Goal: Find specific page/section: Find specific page/section

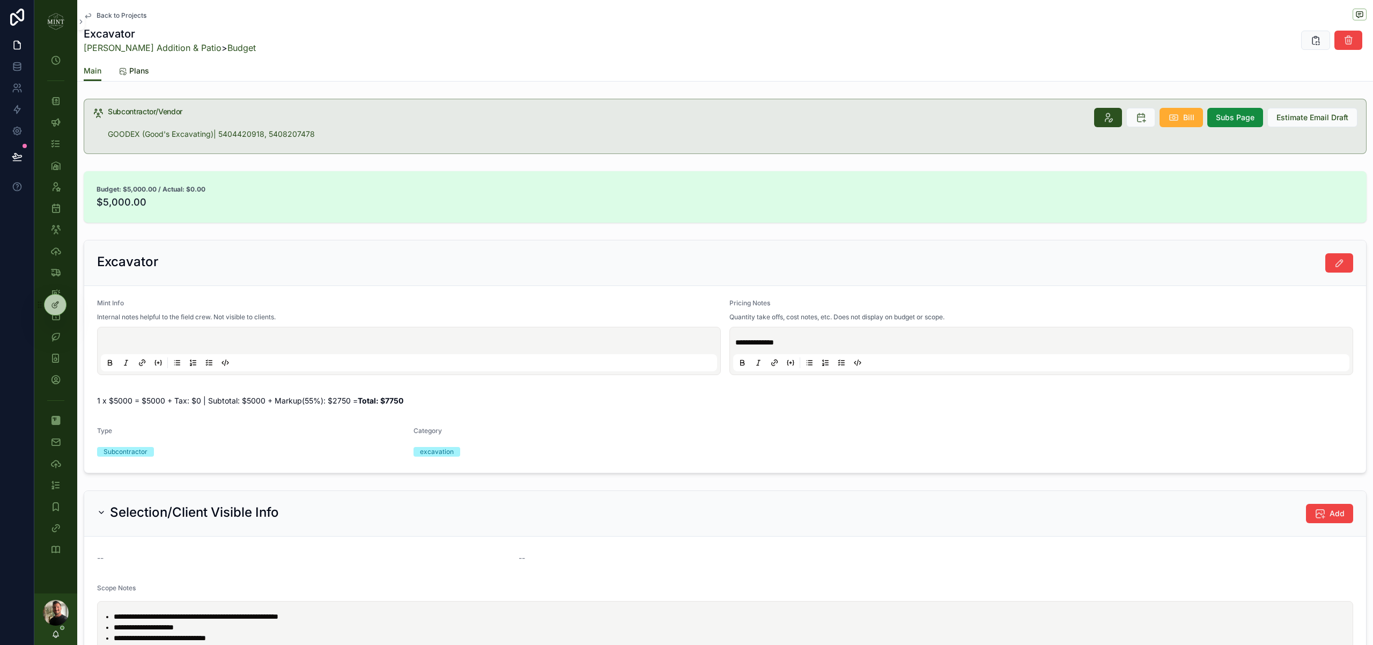
scroll to position [449, 0]
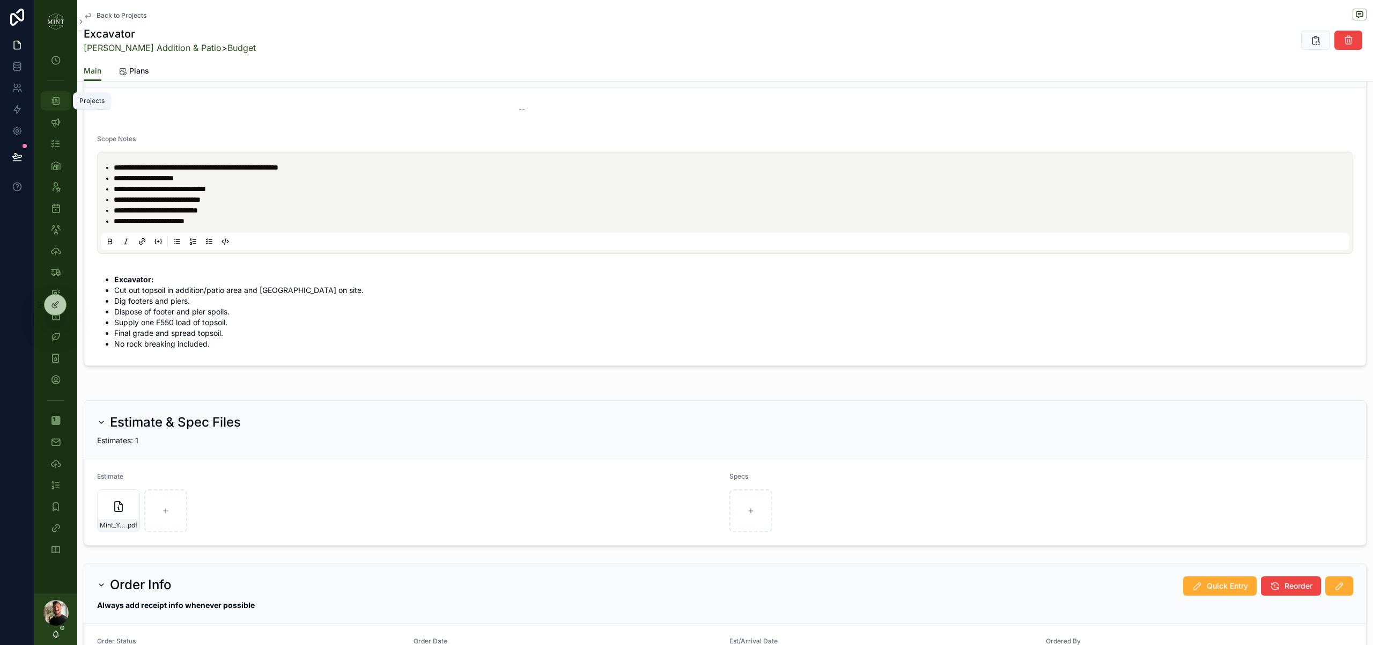
click at [55, 101] on icon "scrollable content" at bounding box center [55, 100] width 11 height 11
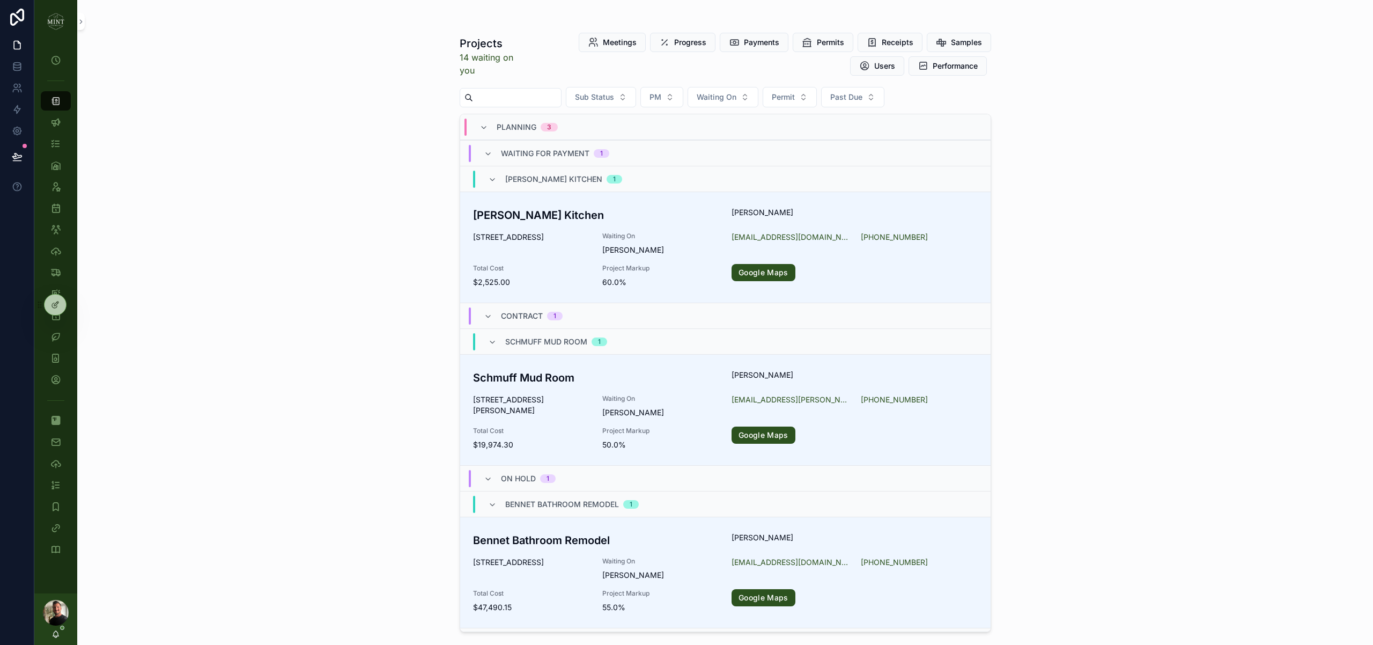
click at [518, 100] on input "scrollable content" at bounding box center [517, 97] width 88 height 15
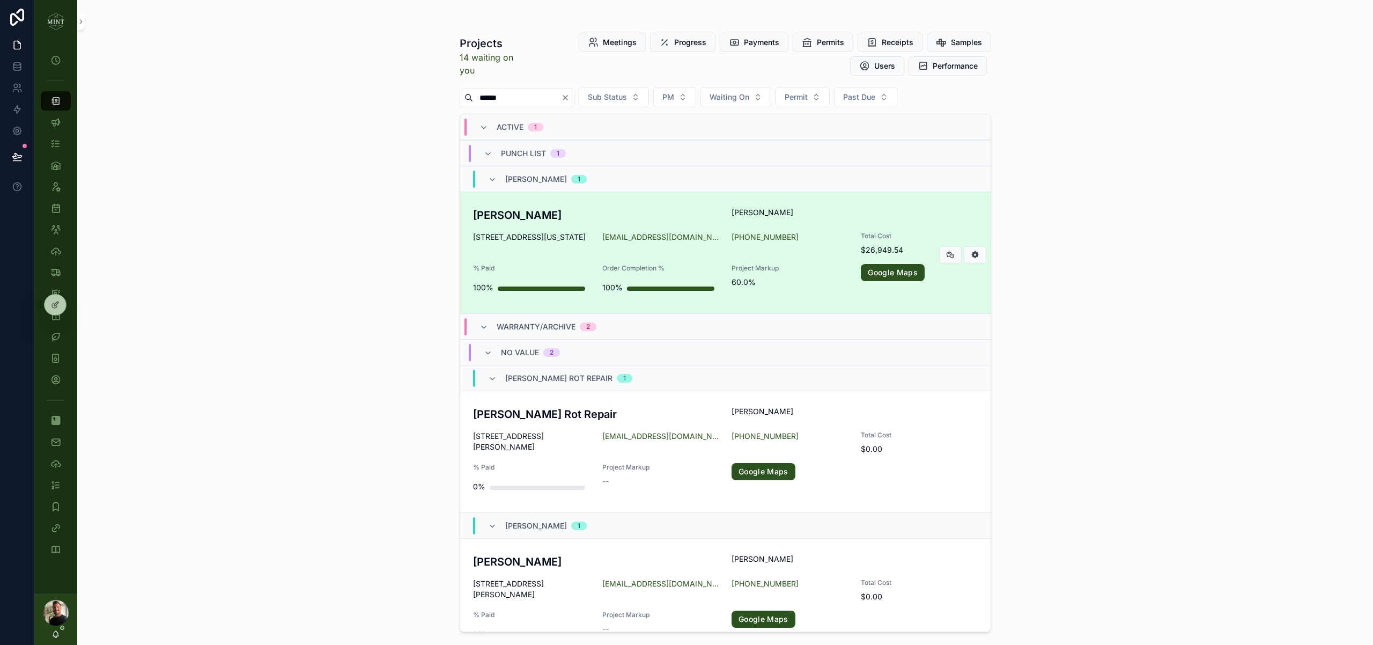
type input "******"
click at [509, 227] on div "[PERSON_NAME] [PERSON_NAME] [STREET_ADDRESS][US_STATE] [EMAIL_ADDRESS][DOMAIN_N…" at bounding box center [725, 252] width 505 height 91
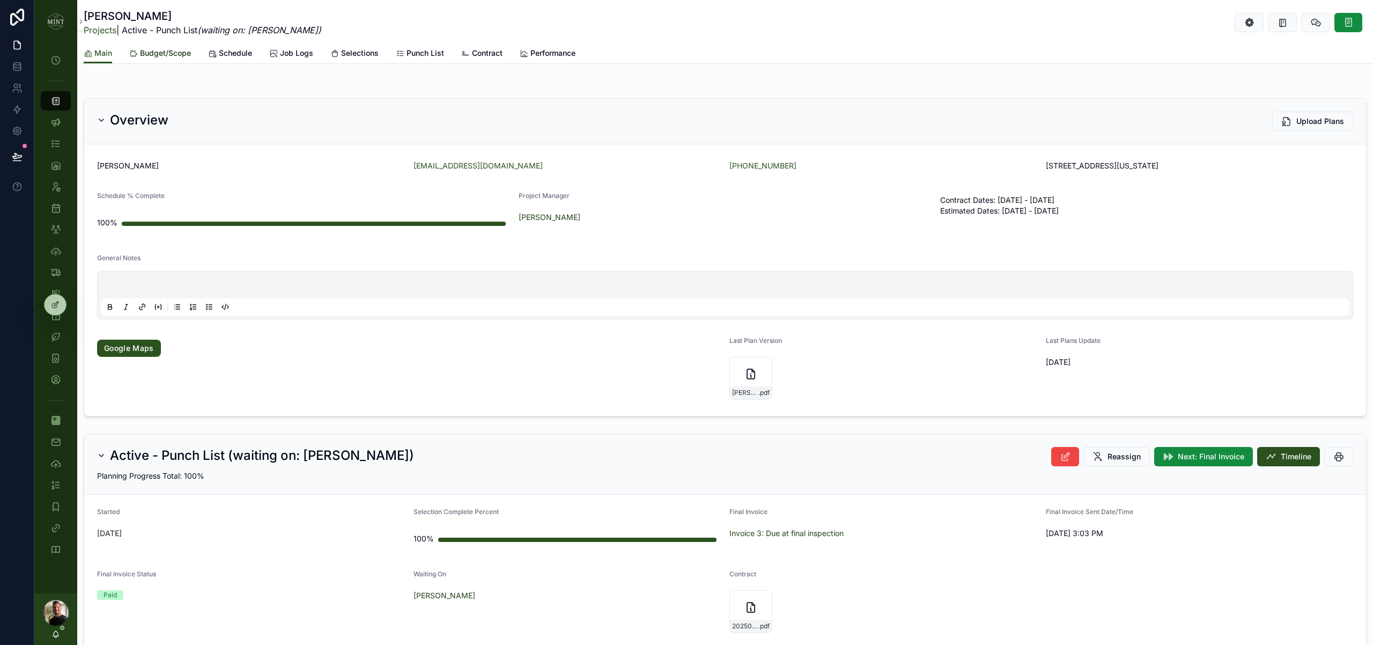
click at [180, 54] on span "Budget/Scope" at bounding box center [165, 53] width 51 height 11
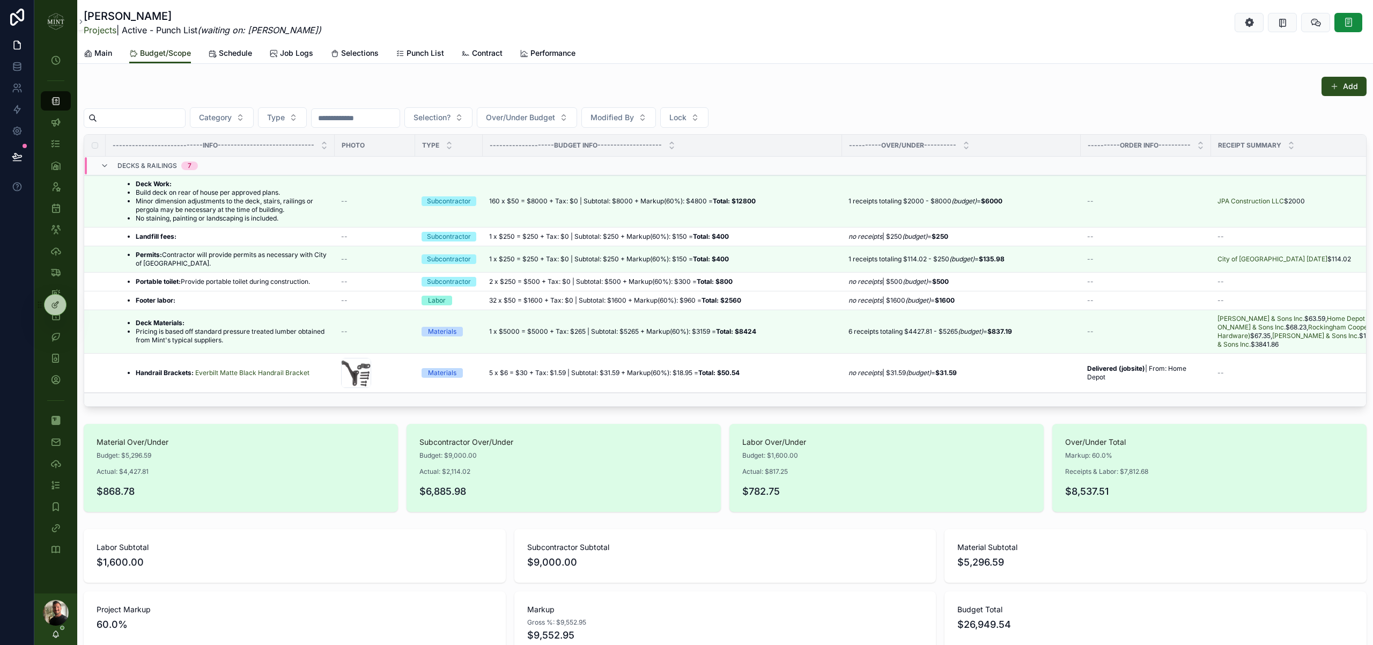
scroll to position [71, 0]
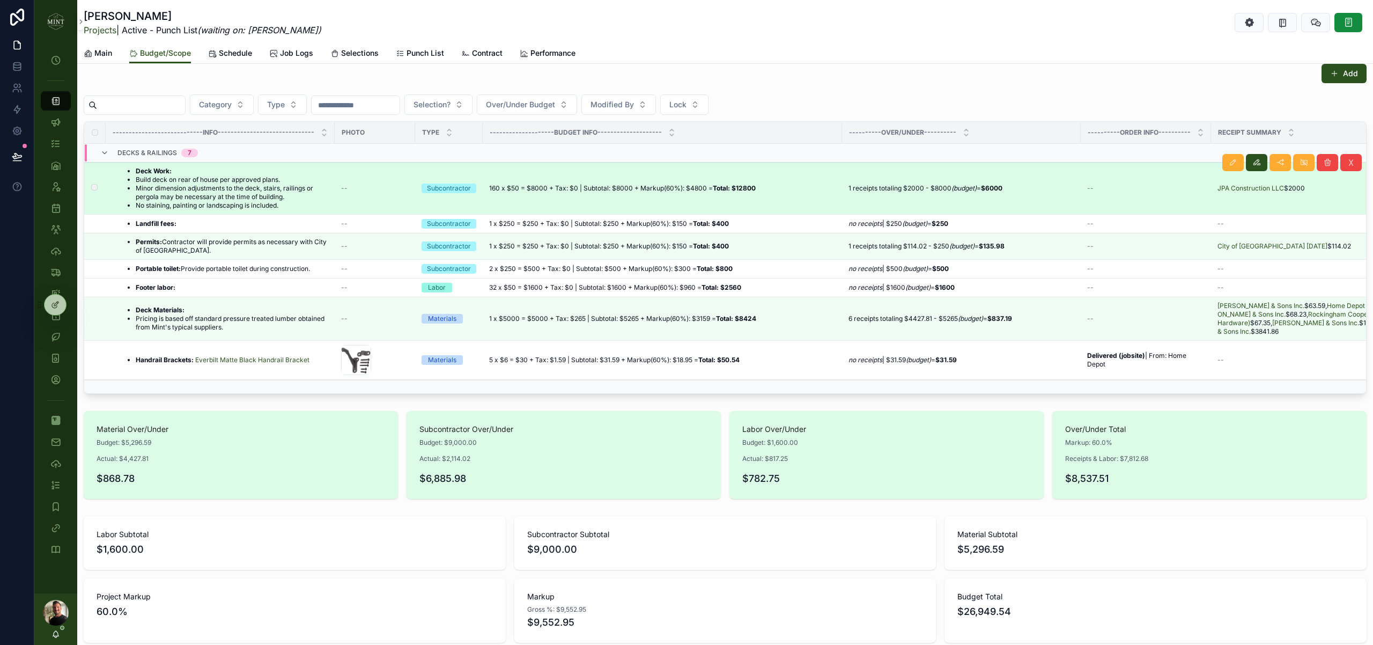
click at [189, 185] on li "Minor dimension adjustments to the deck, stairs, railings or pergola may be nec…" at bounding box center [232, 192] width 193 height 17
